Goal: Task Accomplishment & Management: Manage account settings

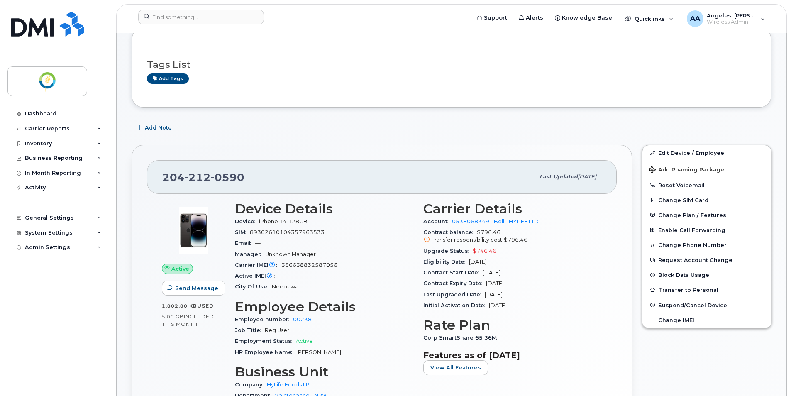
scroll to position [125, 0]
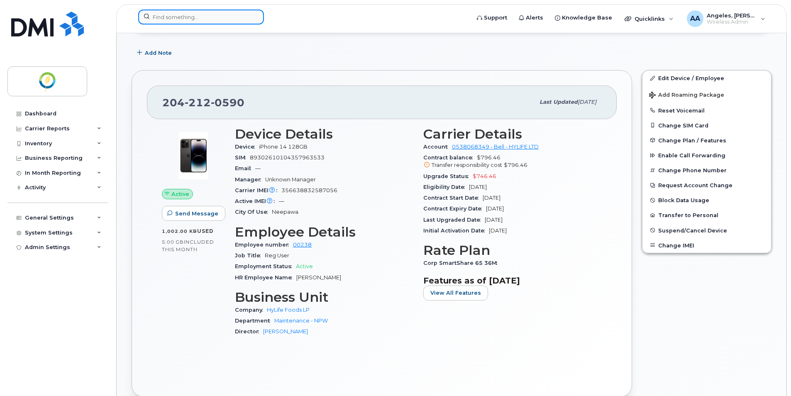
click at [172, 15] on input at bounding box center [201, 17] width 126 height 15
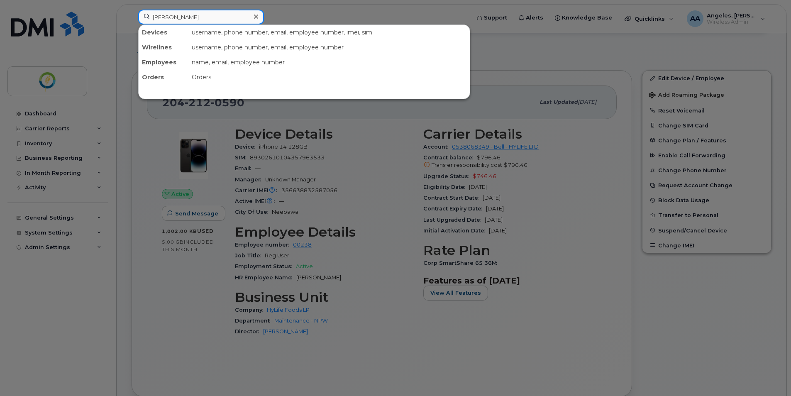
type input "martel"
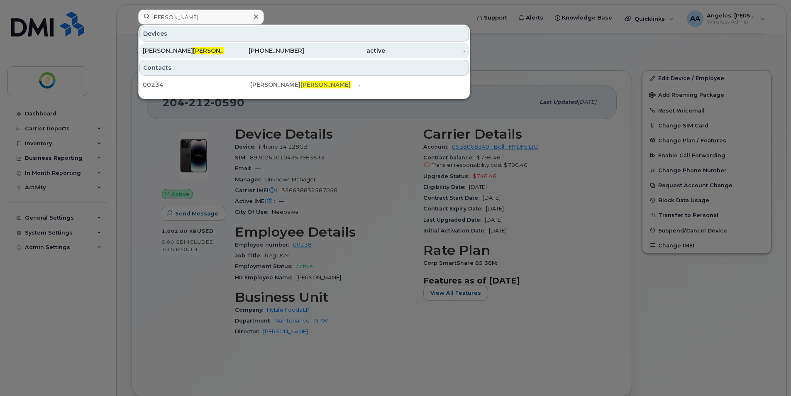
click at [180, 46] on div "Michelle Martel" at bounding box center [183, 50] width 81 height 15
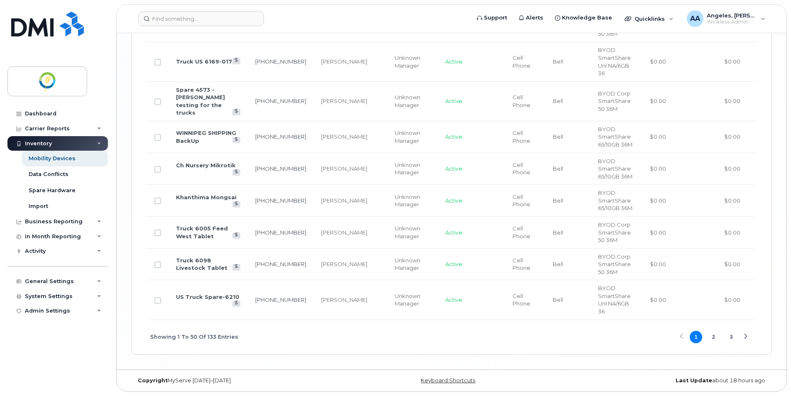
scroll to position [1961, 0]
click at [713, 339] on button "2" at bounding box center [714, 337] width 12 height 12
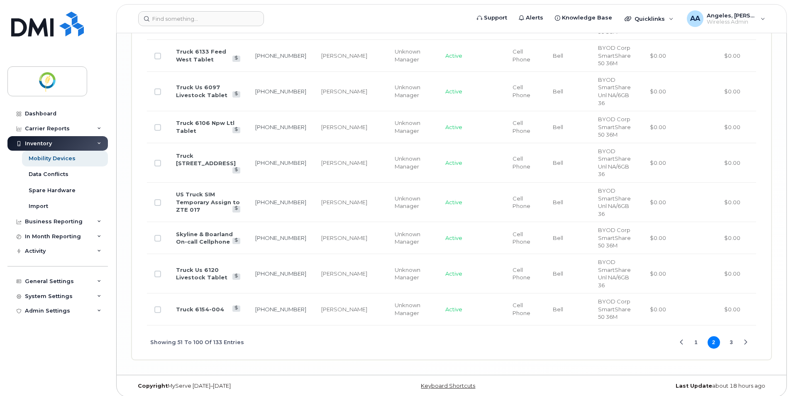
scroll to position [1883, 0]
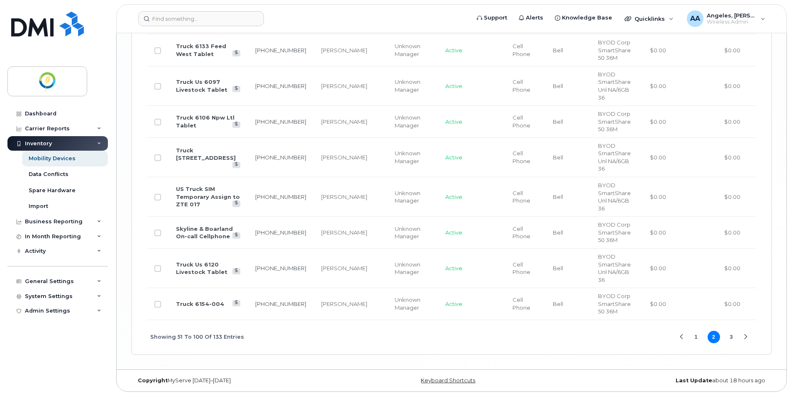
click at [731, 337] on button "3" at bounding box center [731, 337] width 12 height 12
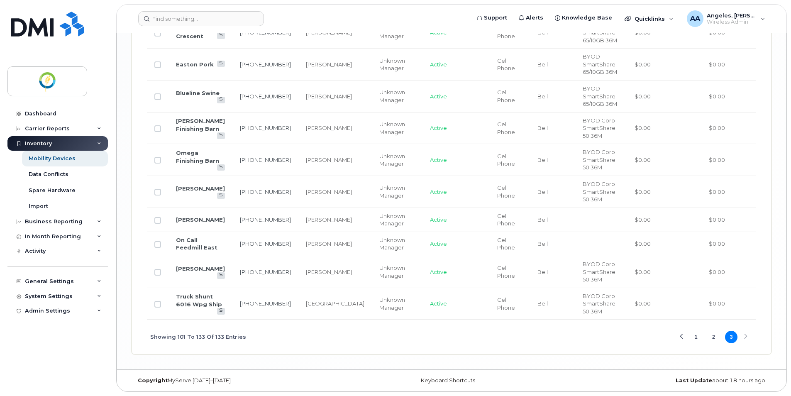
scroll to position [1357, 0]
click at [746, 337] on div "Showing 101 To 133 Of 133 Entries 1 2 3" at bounding box center [451, 337] width 609 height 34
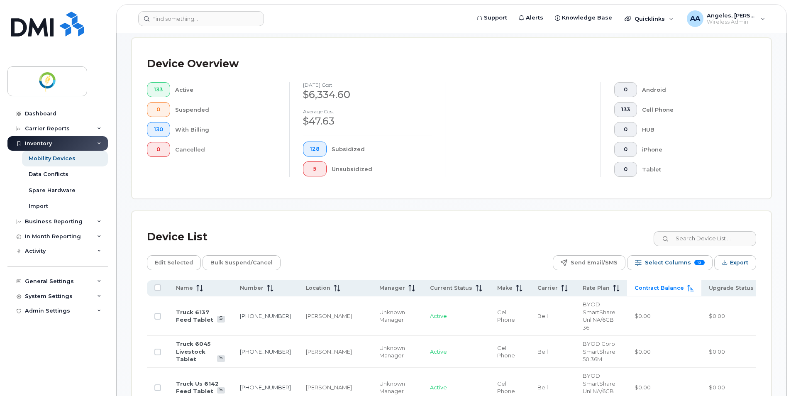
scroll to position [147, 0]
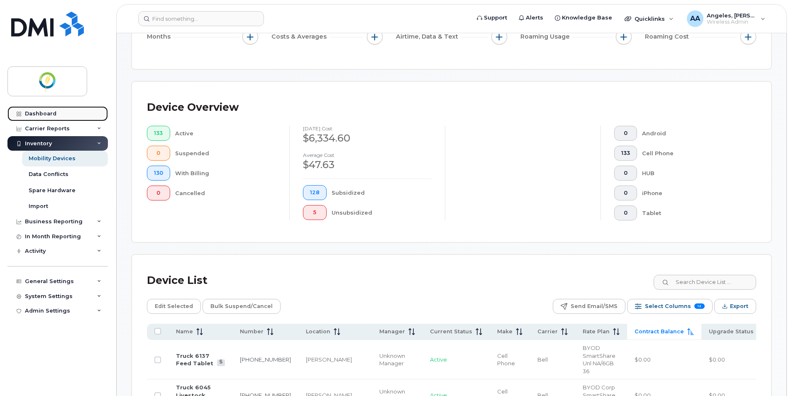
click at [54, 115] on div "Dashboard" at bounding box center [41, 113] width 32 height 7
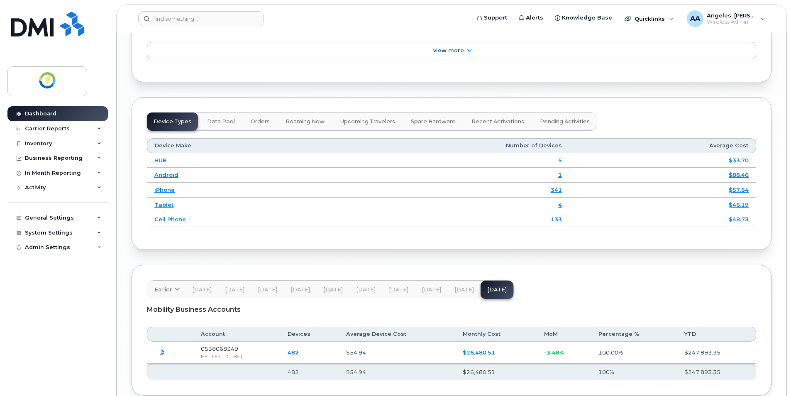
scroll to position [996, 0]
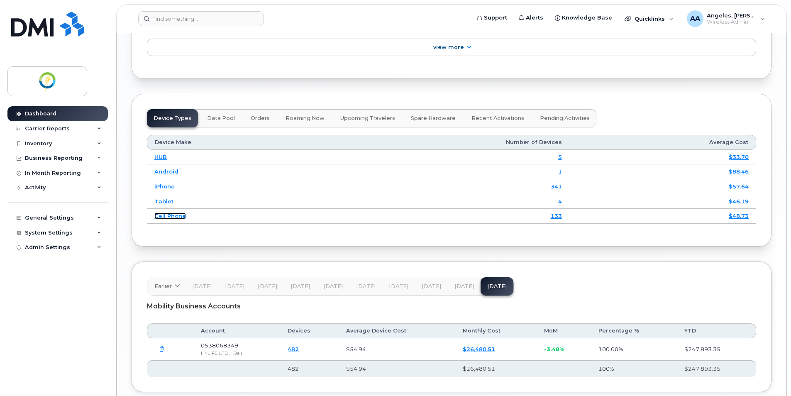
click at [159, 213] on link "Cell Phone" at bounding box center [170, 216] width 32 height 7
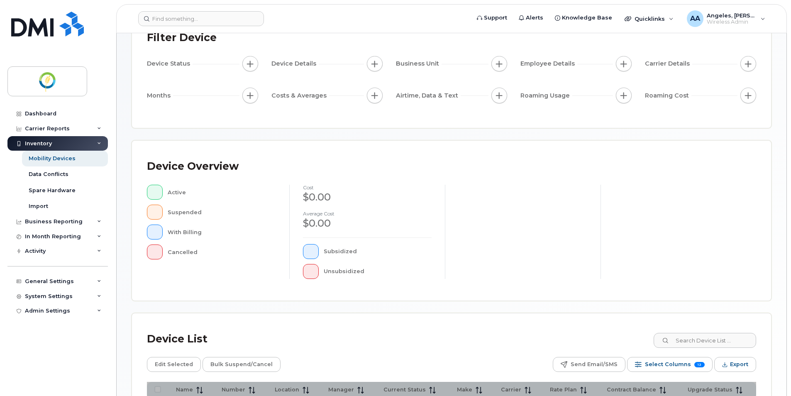
scroll to position [175, 0]
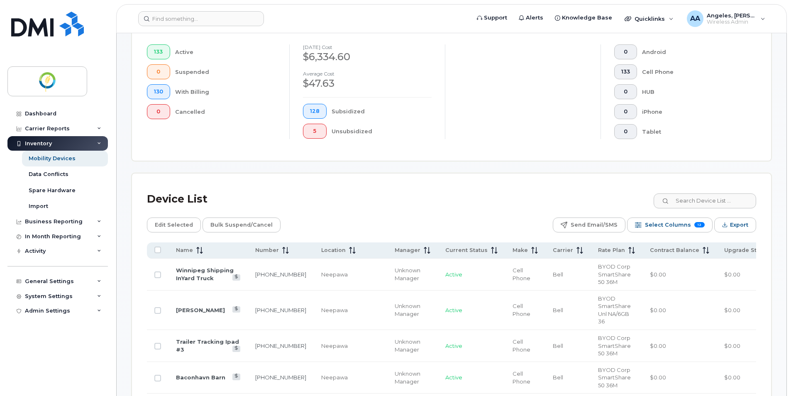
scroll to position [299, 0]
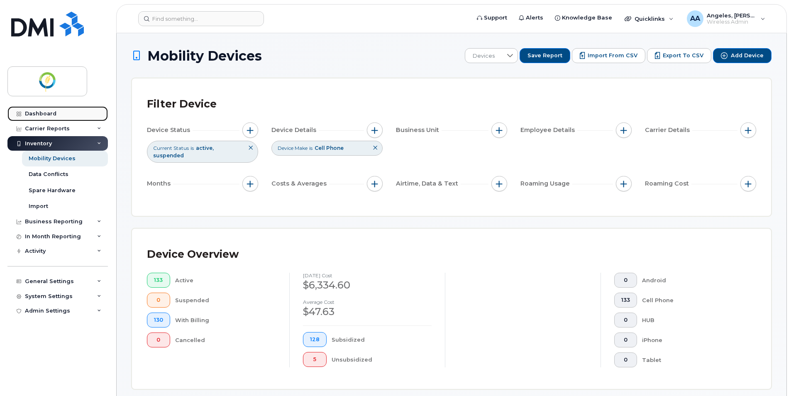
drag, startPoint x: 39, startPoint y: 113, endPoint x: 73, endPoint y: 120, distance: 35.6
click at [39, 113] on div "Dashboard" at bounding box center [41, 113] width 32 height 7
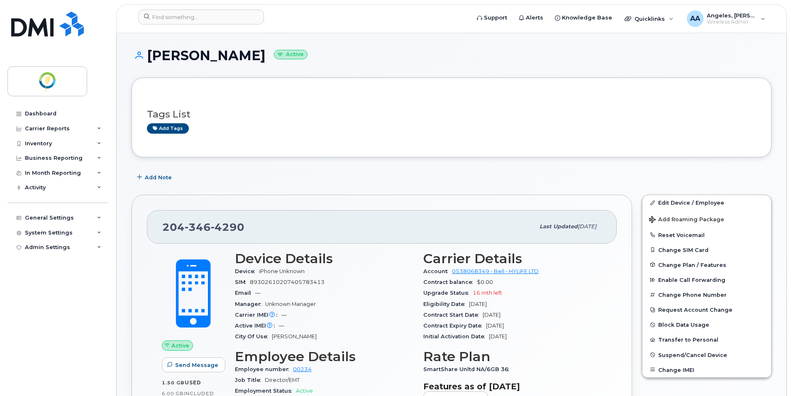
scroll to position [42, 0]
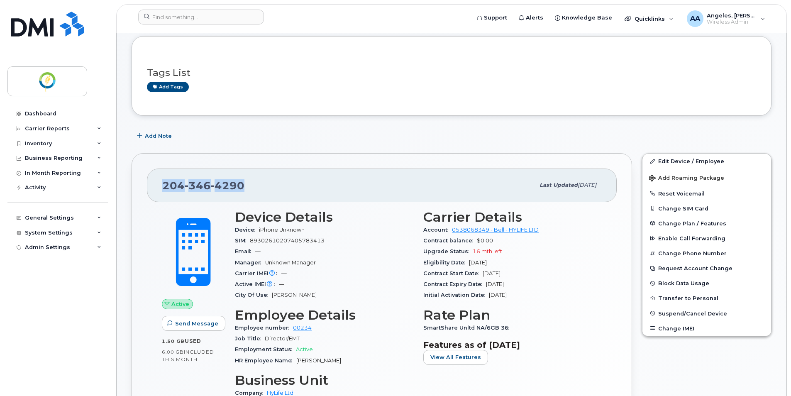
drag, startPoint x: 252, startPoint y: 187, endPoint x: 162, endPoint y: 188, distance: 90.5
click at [162, 188] on div "[PHONE_NUMBER] Last updated [DATE]" at bounding box center [382, 185] width 470 height 33
copy span "[PHONE_NUMBER]"
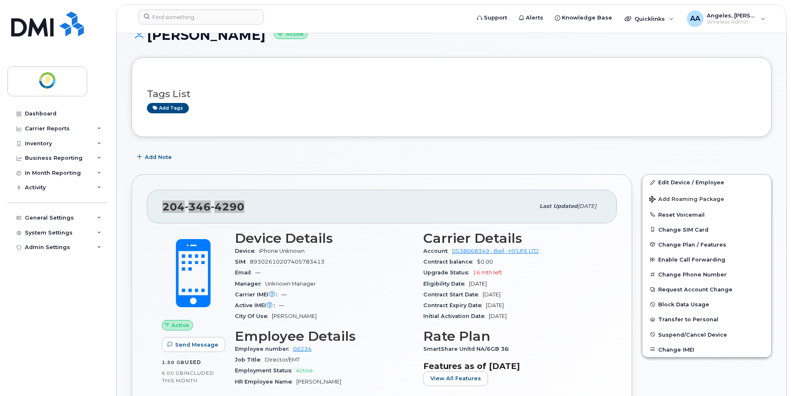
scroll to position [0, 0]
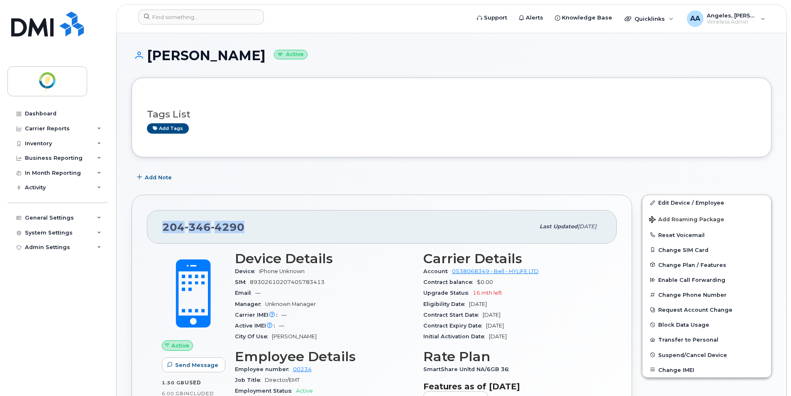
drag, startPoint x: 149, startPoint y: 53, endPoint x: 253, endPoint y: 57, distance: 103.9
click at [253, 57] on h1 "[PERSON_NAME] Active" at bounding box center [452, 55] width 640 height 15
copy h1 "[PERSON_NAME]"
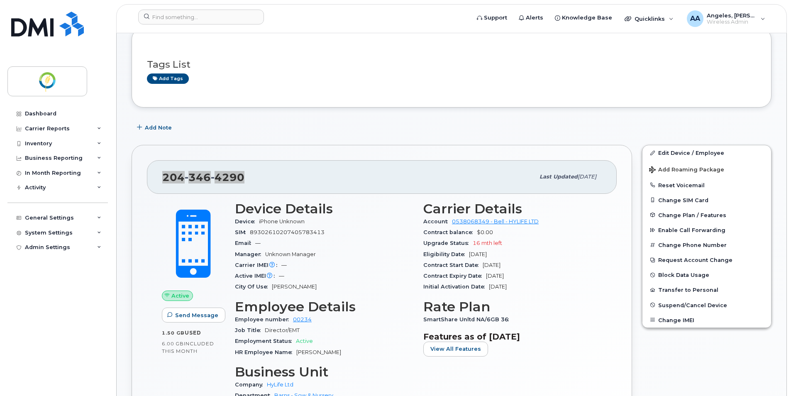
scroll to position [125, 0]
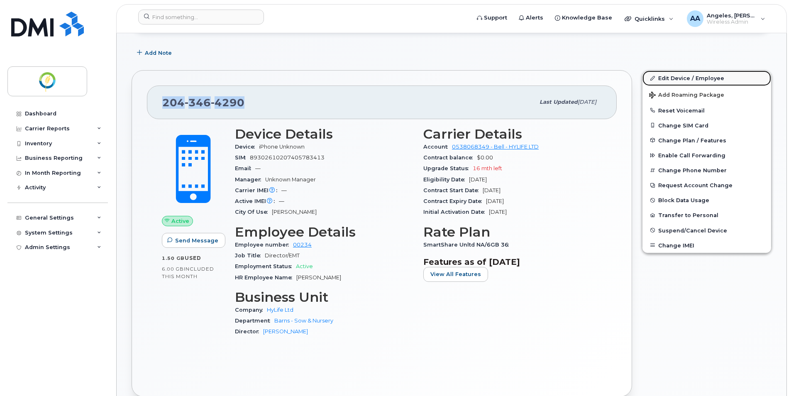
click at [687, 74] on link "Edit Device / Employee" at bounding box center [707, 78] width 129 height 15
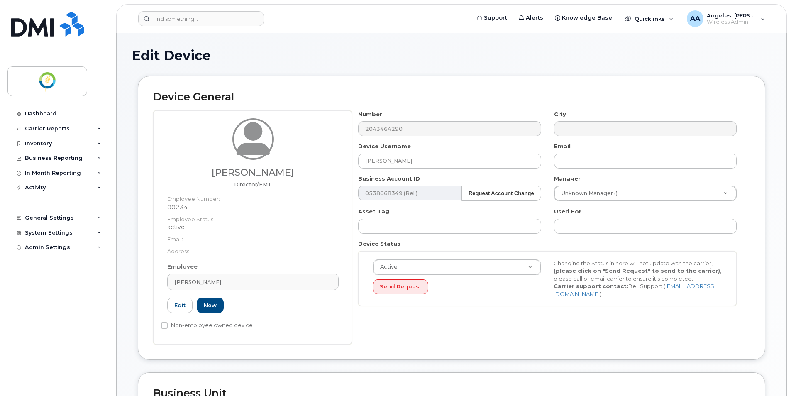
select select "29336448"
select select "29336479"
select select "29336520"
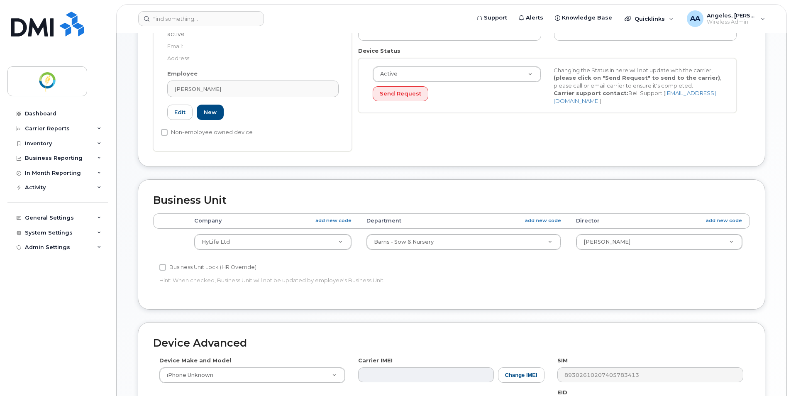
scroll to position [208, 0]
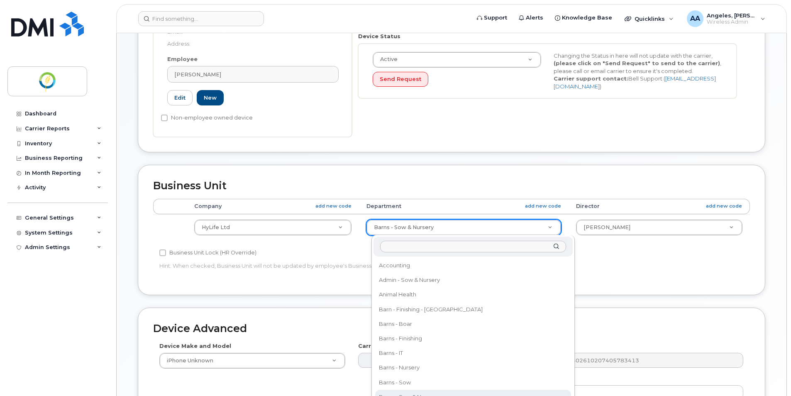
drag, startPoint x: 444, startPoint y: 228, endPoint x: 387, endPoint y: 227, distance: 56.5
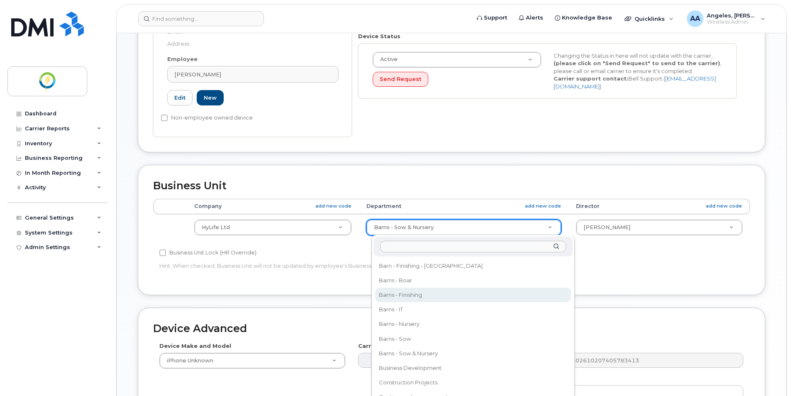
scroll to position [83, 0]
drag, startPoint x: 465, startPoint y: 313, endPoint x: 379, endPoint y: 316, distance: 85.1
click at [371, 314] on body "Support Alerts Knowledge Base Quicklinks Suspend / Cancel Device Change SIM Car…" at bounding box center [395, 173] width 791 height 763
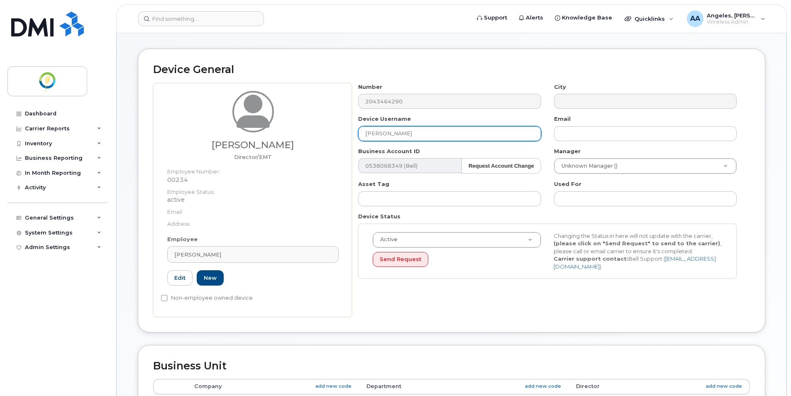
scroll to position [0, 0]
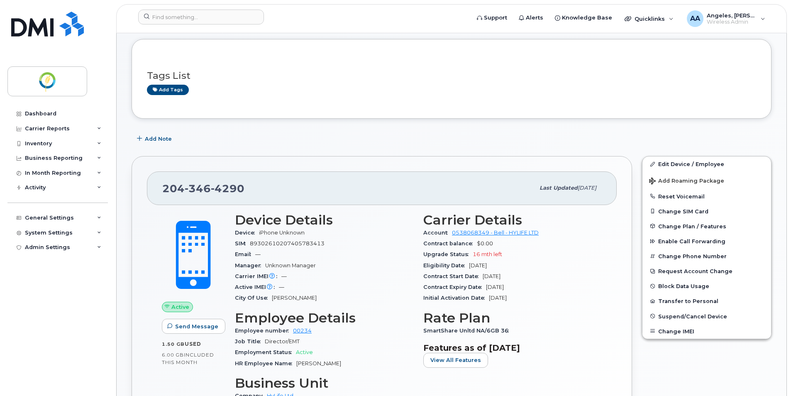
scroll to position [166, 0]
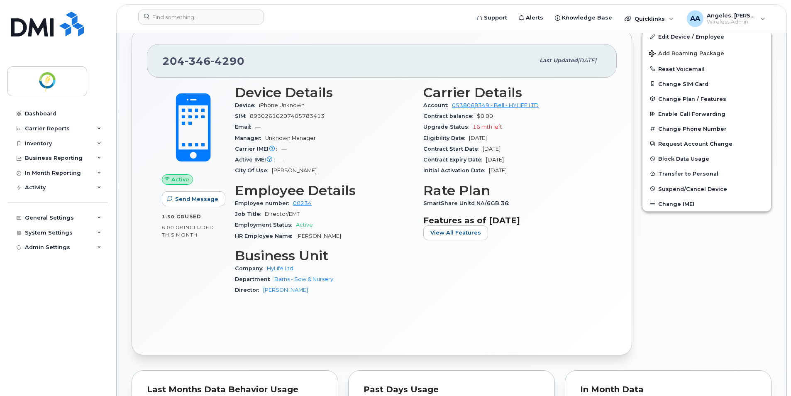
click at [501, 205] on span "SmartShare Unltd NA/6GB 36" at bounding box center [468, 203] width 90 height 6
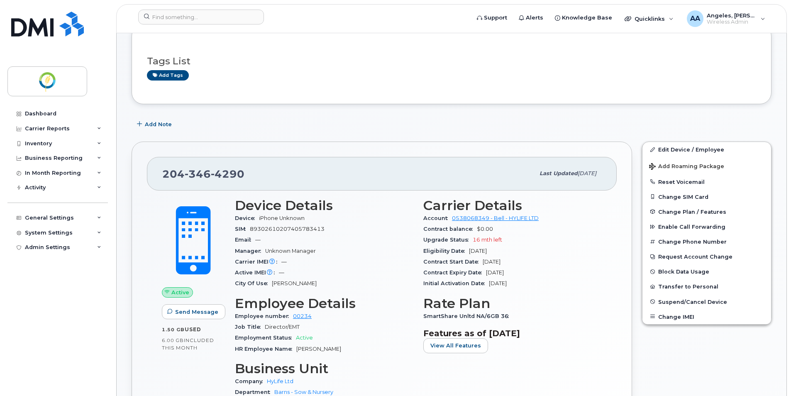
scroll to position [0, 0]
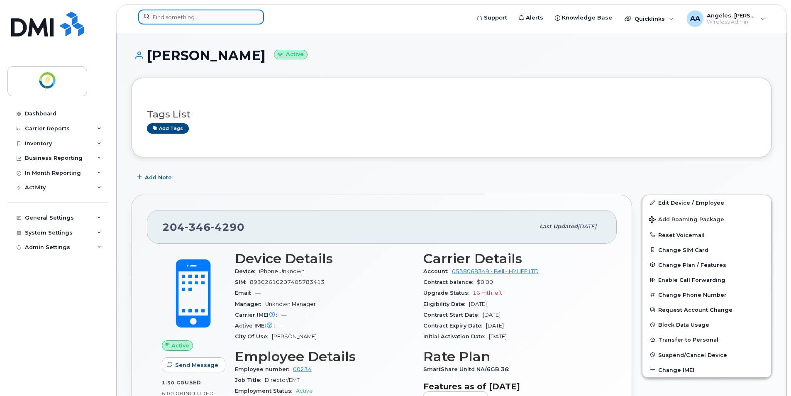
click at [174, 15] on input at bounding box center [201, 17] width 126 height 15
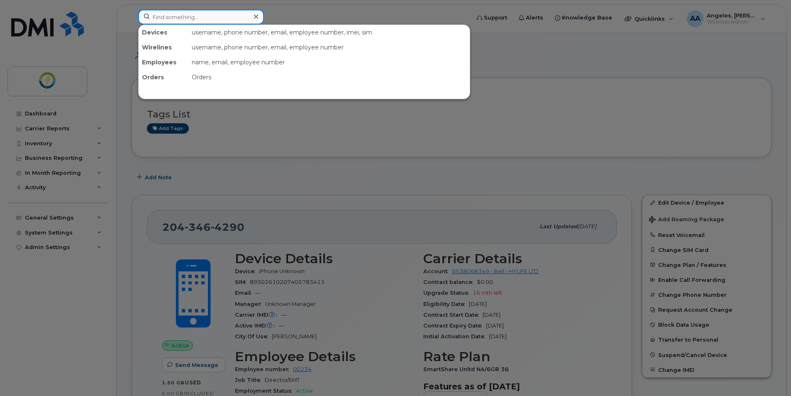
paste input "204-346-3096"
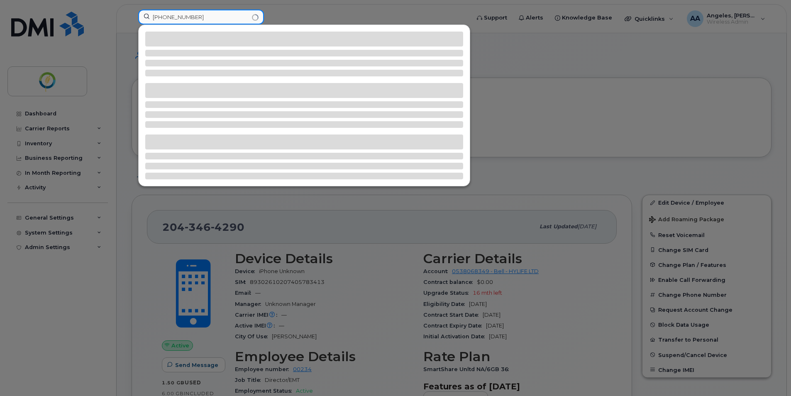
type input "204-346-3096"
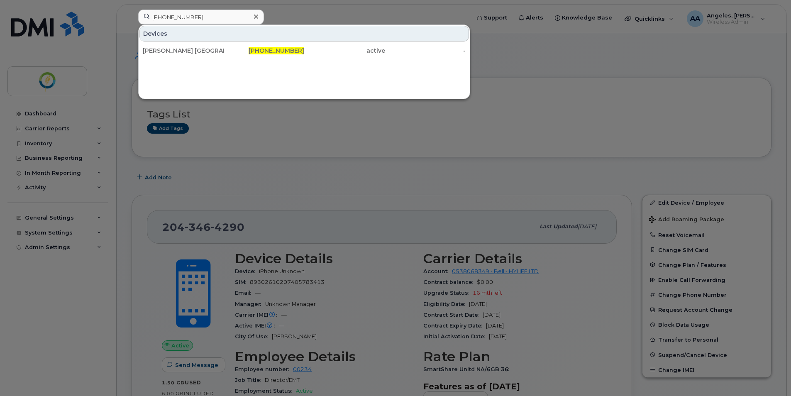
drag, startPoint x: 213, startPoint y: 49, endPoint x: 365, endPoint y: 41, distance: 152.5
click at [213, 49] on div "[PERSON_NAME] [GEOGRAPHIC_DATA]" at bounding box center [183, 50] width 81 height 8
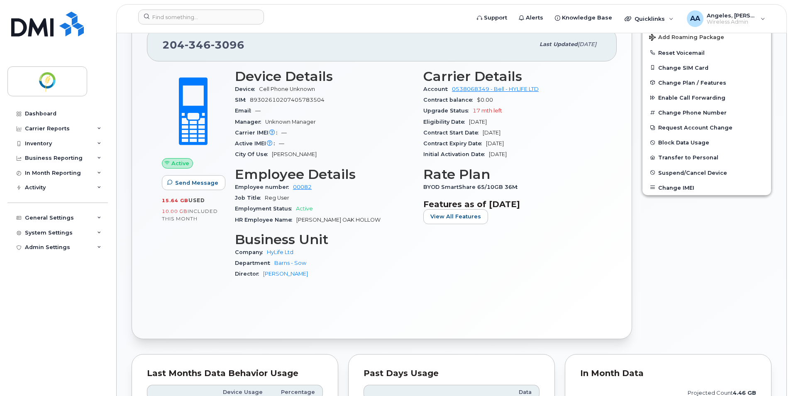
scroll to position [83, 0]
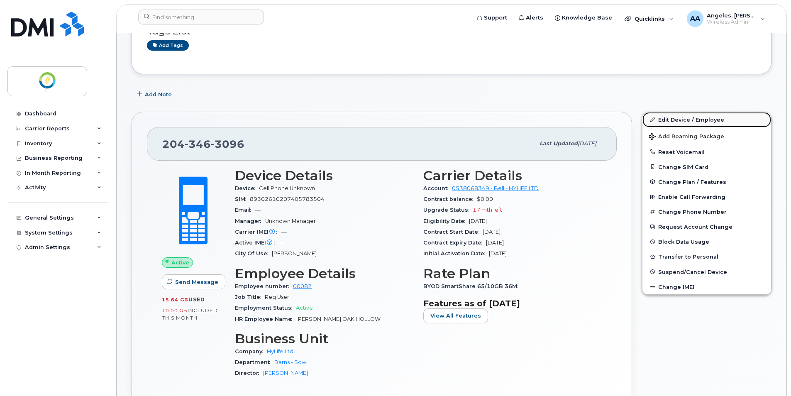
click at [682, 120] on link "Edit Device / Employee" at bounding box center [707, 119] width 129 height 15
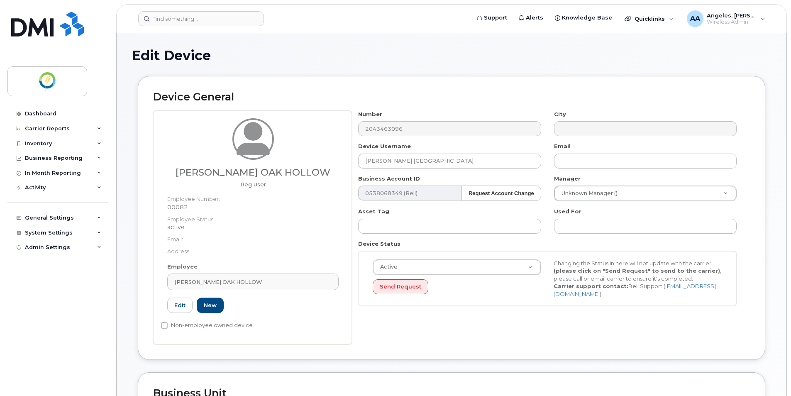
select select "29336448"
select select "29336478"
select select "29336520"
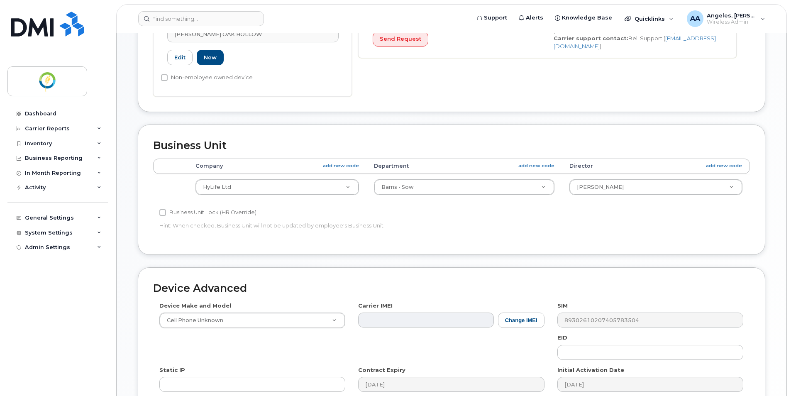
scroll to position [249, 0]
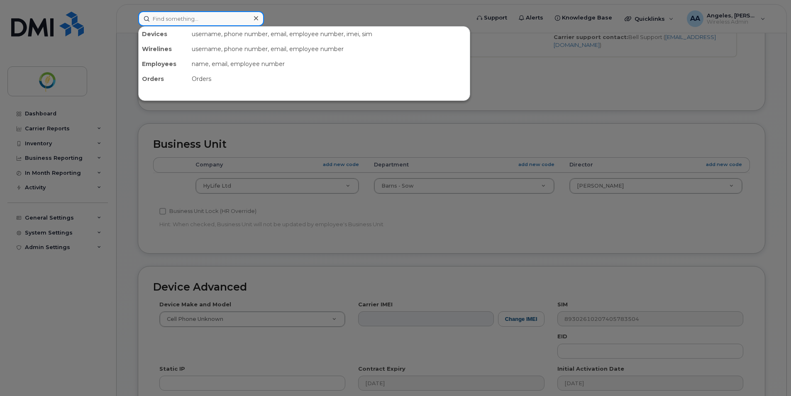
click at [188, 23] on input at bounding box center [201, 18] width 126 height 15
paste input "[PHONE_NUMBER]"
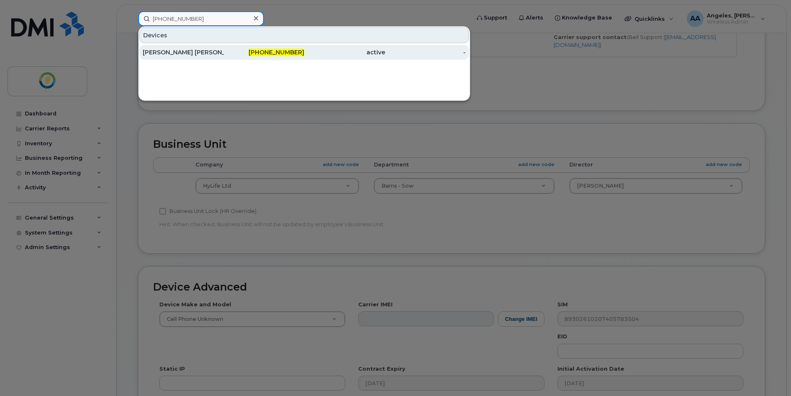
type input "[PHONE_NUMBER]"
click at [213, 54] on div "[PERSON_NAME] [PERSON_NAME]" at bounding box center [183, 52] width 81 height 8
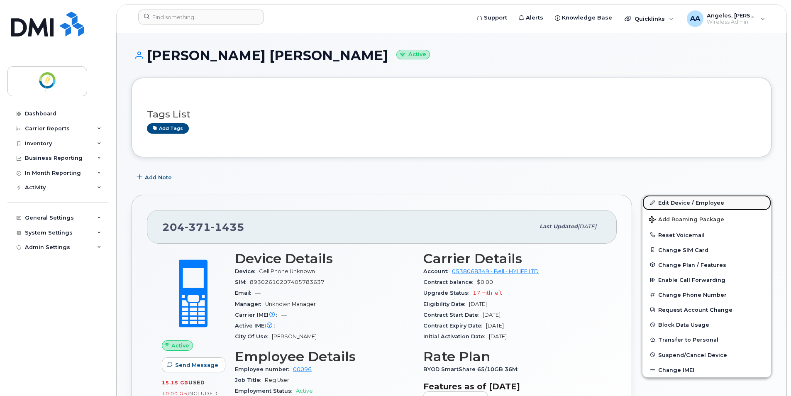
drag, startPoint x: 683, startPoint y: 205, endPoint x: 694, endPoint y: 203, distance: 11.7
click at [683, 205] on link "Edit Device / Employee" at bounding box center [707, 202] width 129 height 15
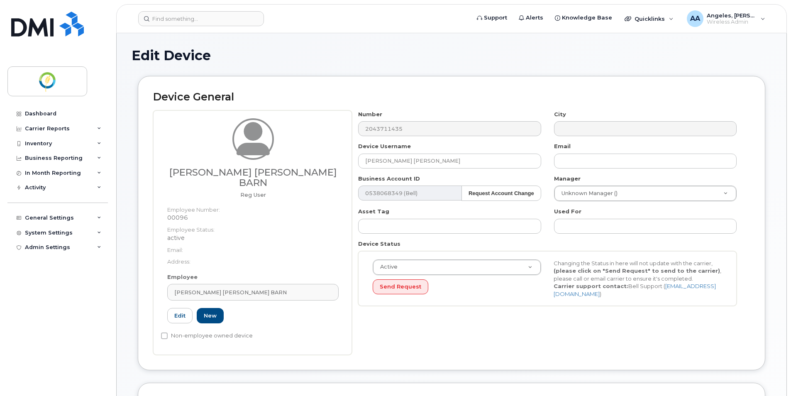
select select "29336448"
select select "29336477"
select select "29336520"
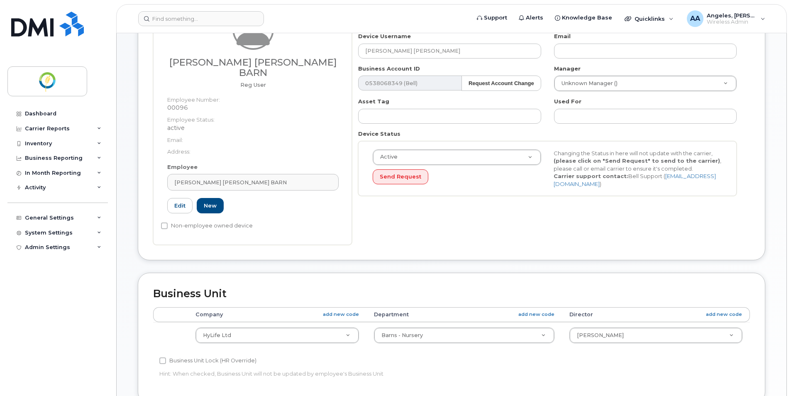
scroll to position [125, 0]
